Goal: Understand process/instructions: Learn how to perform a task or action

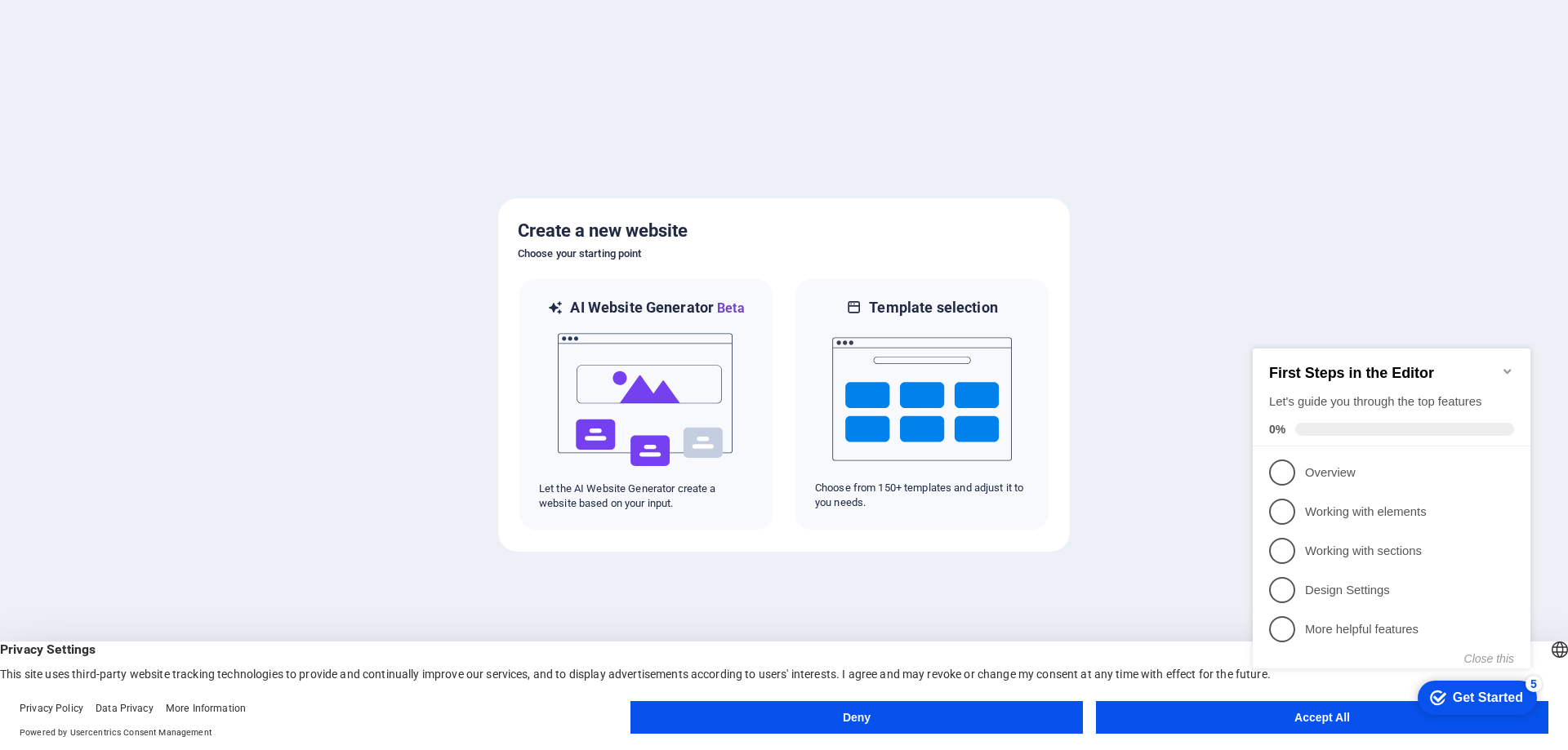
click at [1284, 712] on div "checkmark Get Started 5 First Steps in the Editor Let's guide you through the t…" at bounding box center [1395, 523] width 297 height 396
click at [1301, 720] on div "checkmark Get Started 5 First Steps in the Editor Let's guide you through the t…" at bounding box center [1395, 523] width 297 height 396
click at [1402, 712] on div "checkmark Get Started 5 First Steps in the Editor Let's guide you through the t…" at bounding box center [1395, 523] width 297 height 396
click at [1221, 708] on button "Accept All" at bounding box center [1322, 717] width 452 height 32
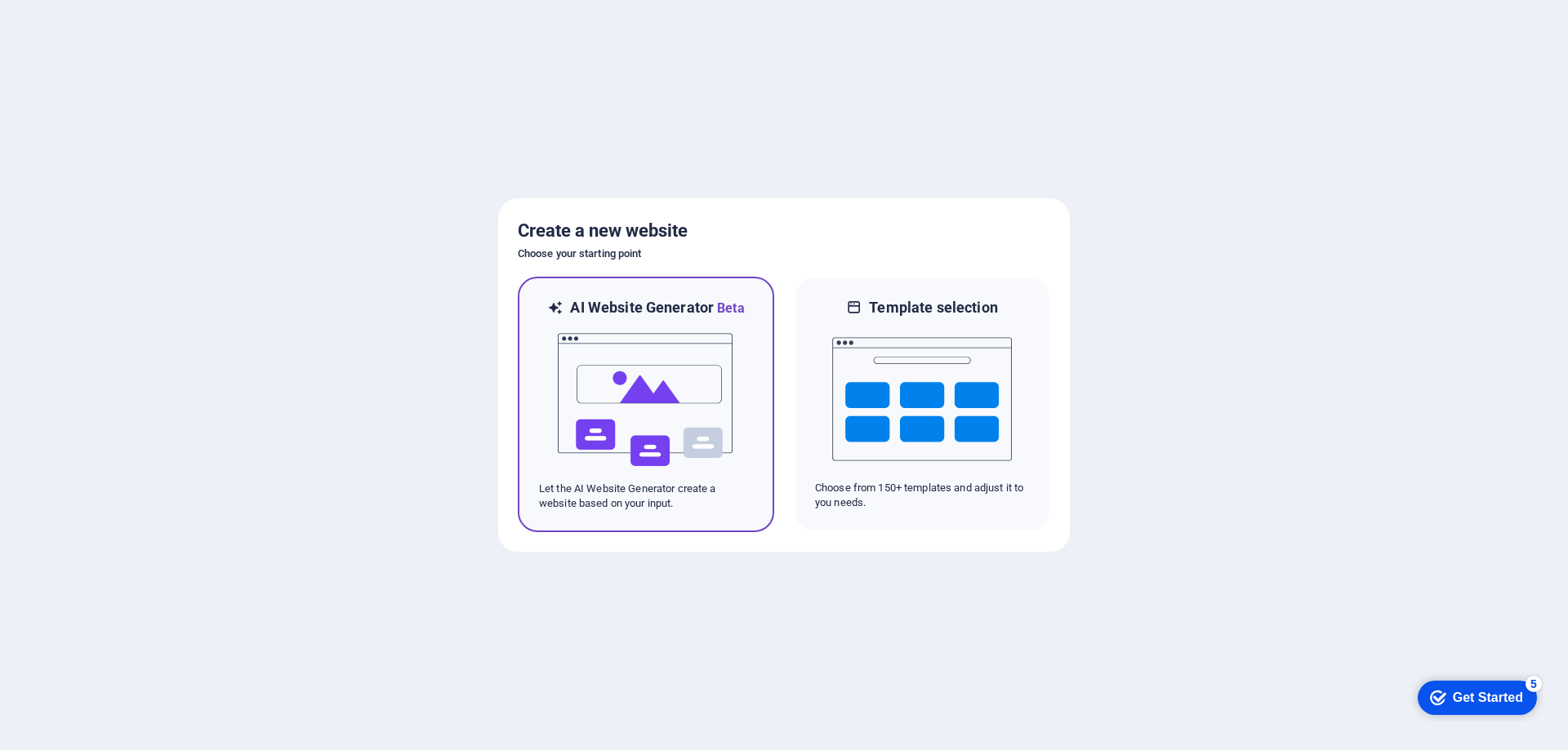
click at [634, 383] on img at bounding box center [646, 399] width 180 height 163
